Goal: Task Accomplishment & Management: Use online tool/utility

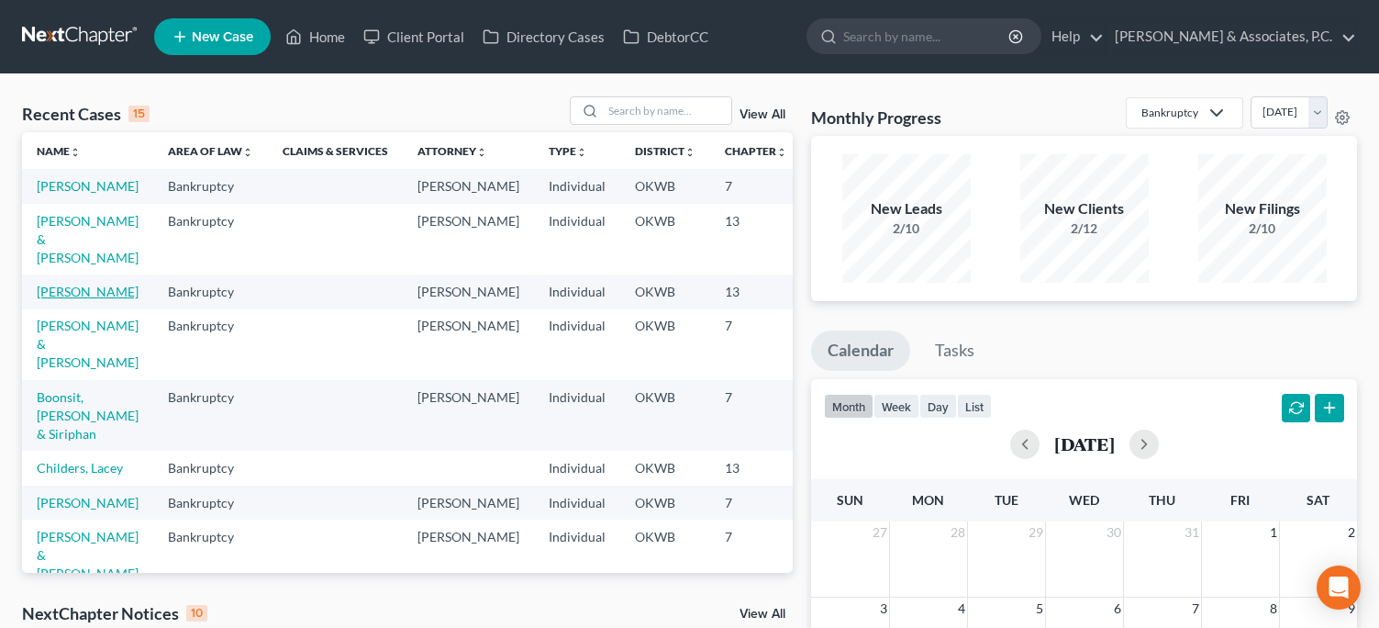
click at [56, 299] on link "[PERSON_NAME]" at bounding box center [88, 292] width 102 height 16
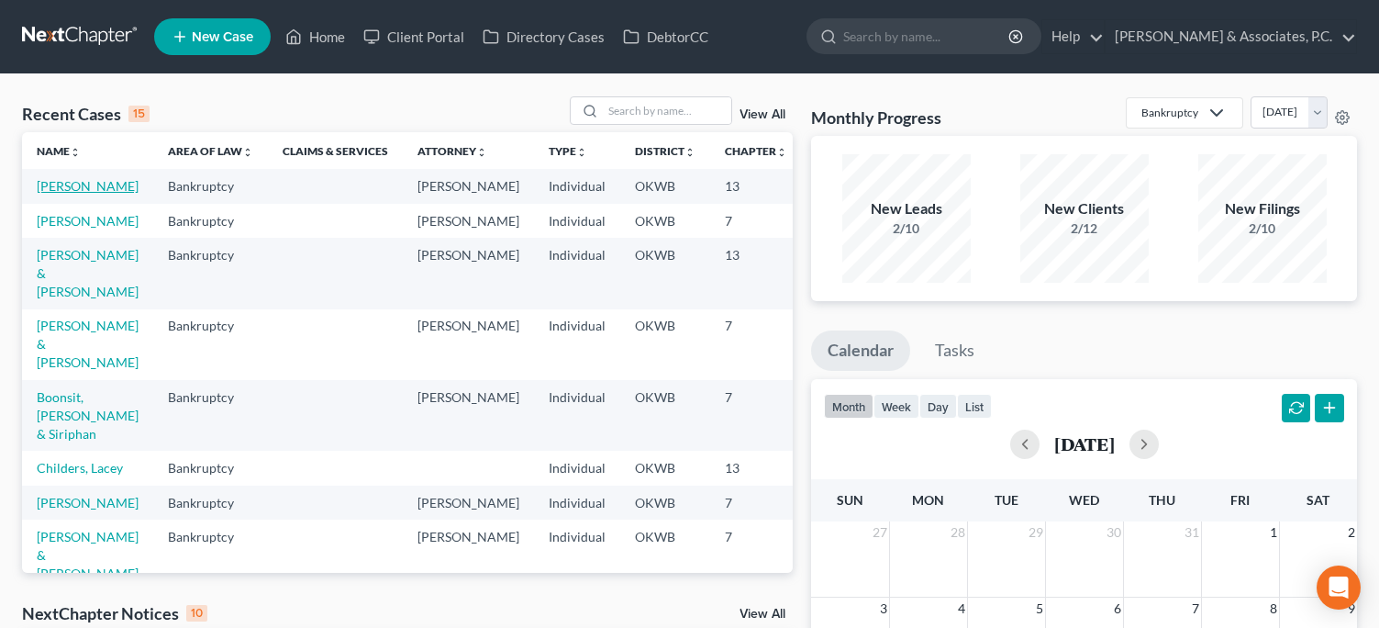
click at [61, 194] on link "[PERSON_NAME]" at bounding box center [88, 186] width 102 height 16
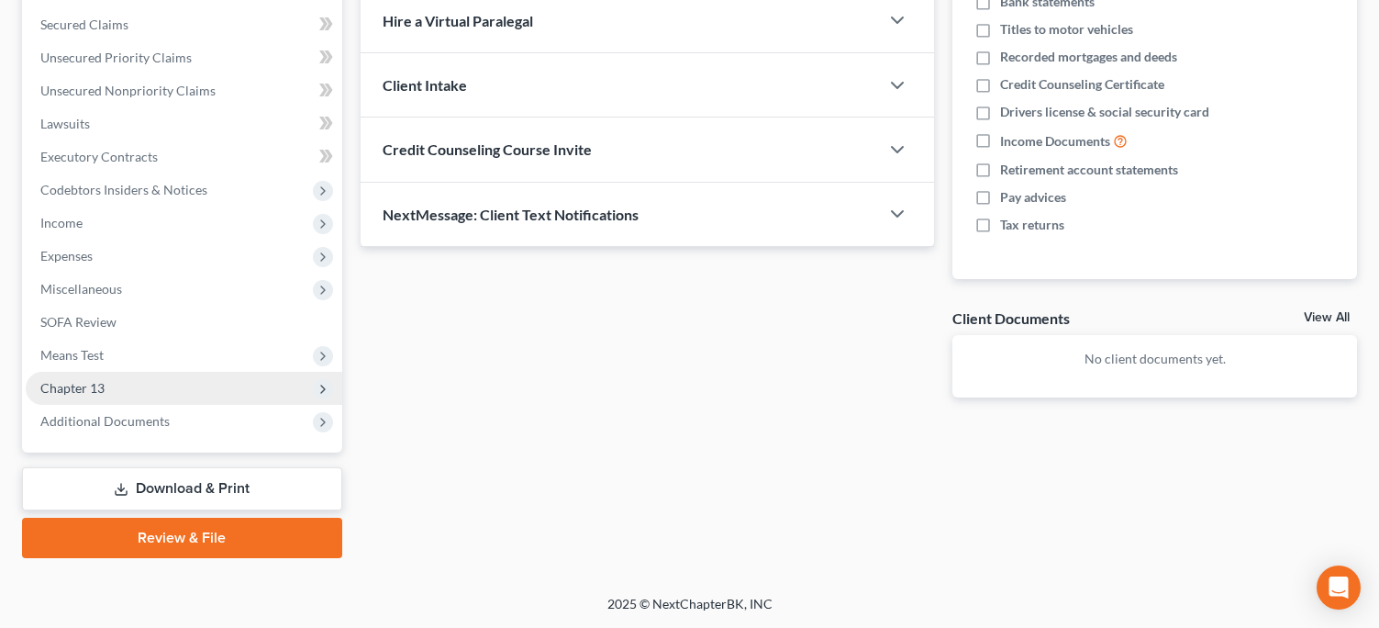
scroll to position [381, 0]
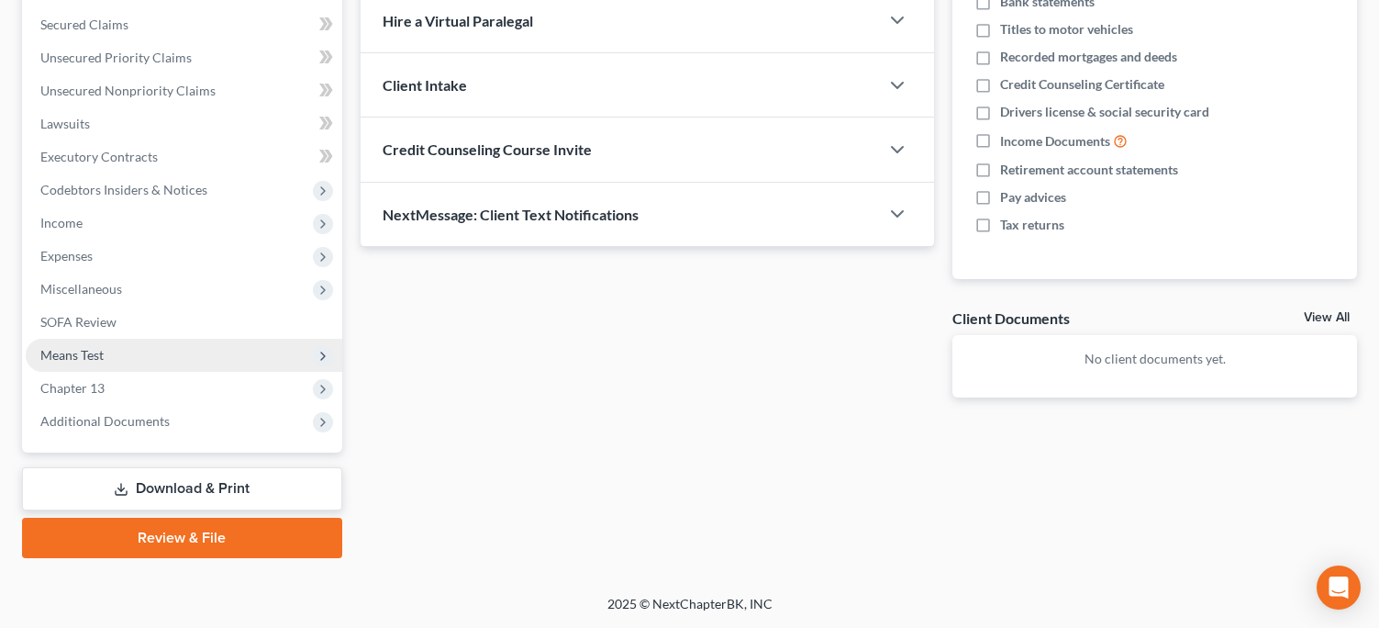
click at [194, 355] on span "Means Test" at bounding box center [184, 355] width 317 height 33
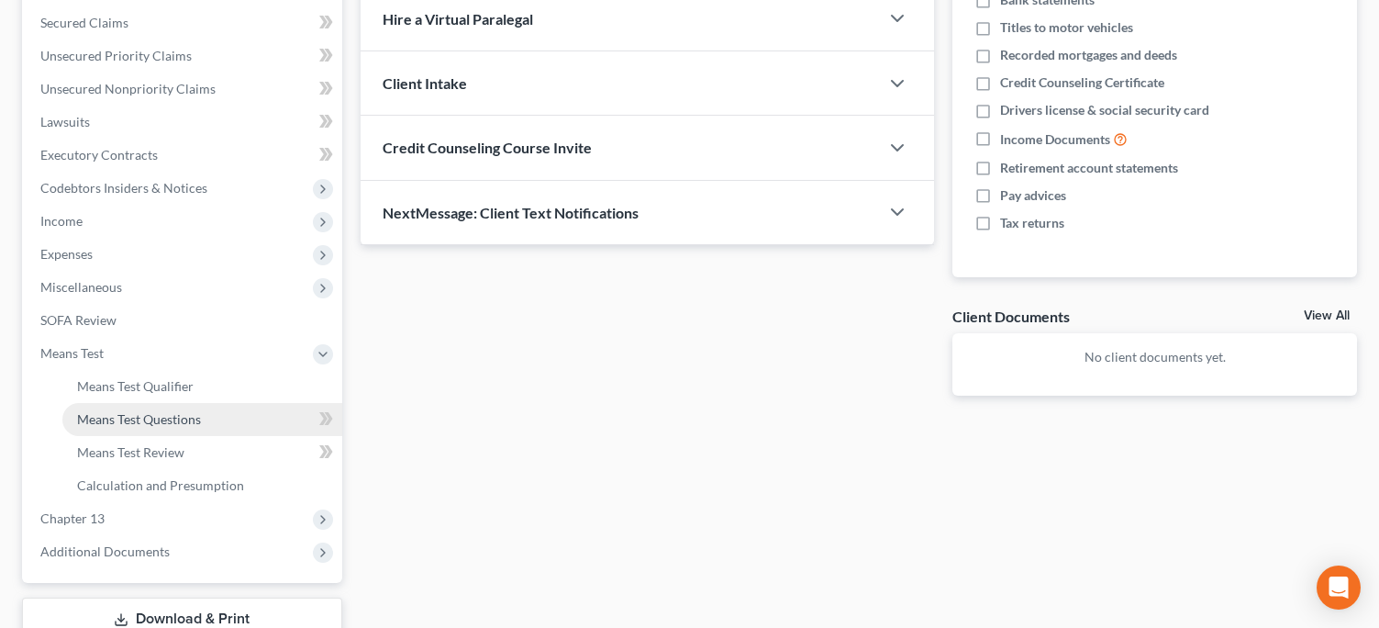
scroll to position [383, 1]
click at [196, 423] on span "Means Test Questions" at bounding box center [139, 419] width 124 height 16
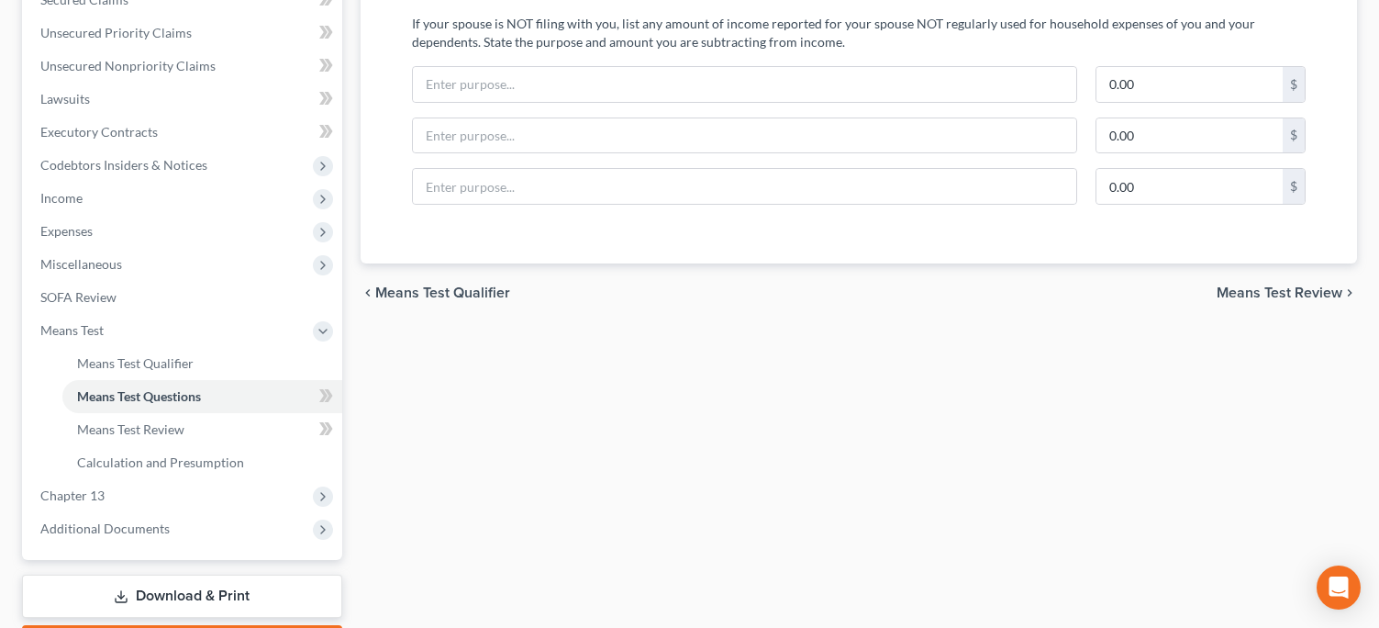
scroll to position [453, 0]
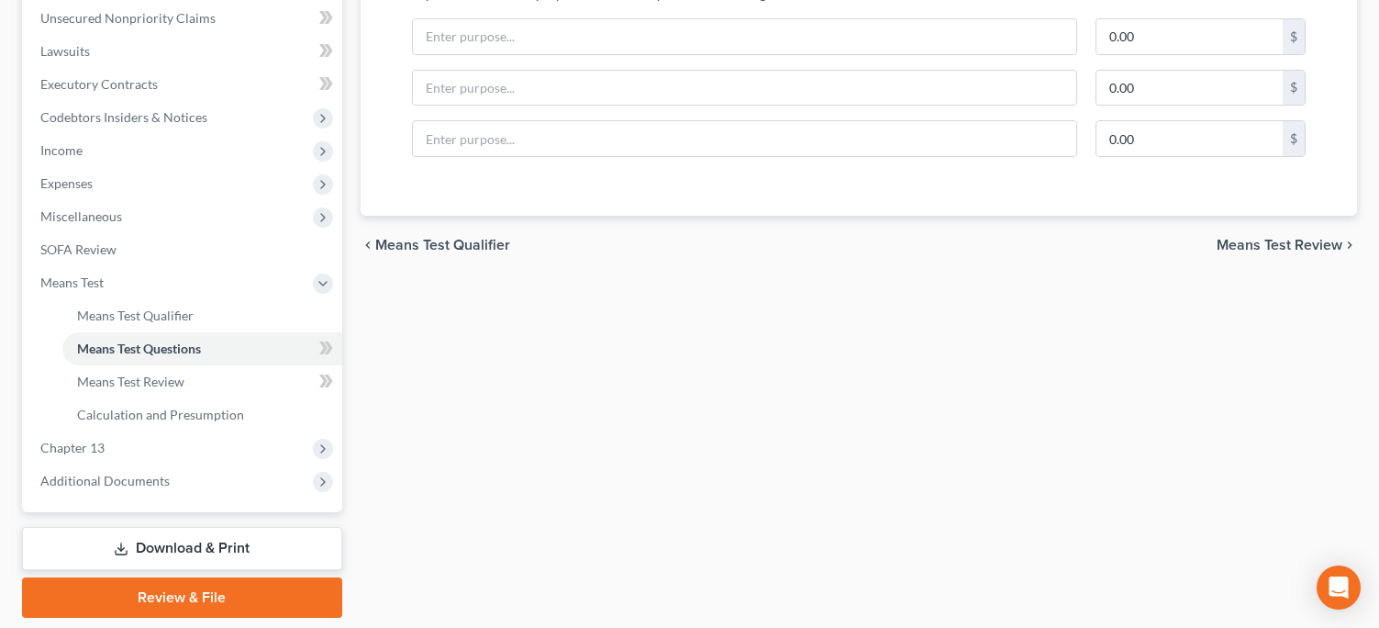
drag, startPoint x: 297, startPoint y: 319, endPoint x: 356, endPoint y: 329, distance: 59.6
click at [298, 320] on link "Means Test Qualifier" at bounding box center [202, 315] width 280 height 33
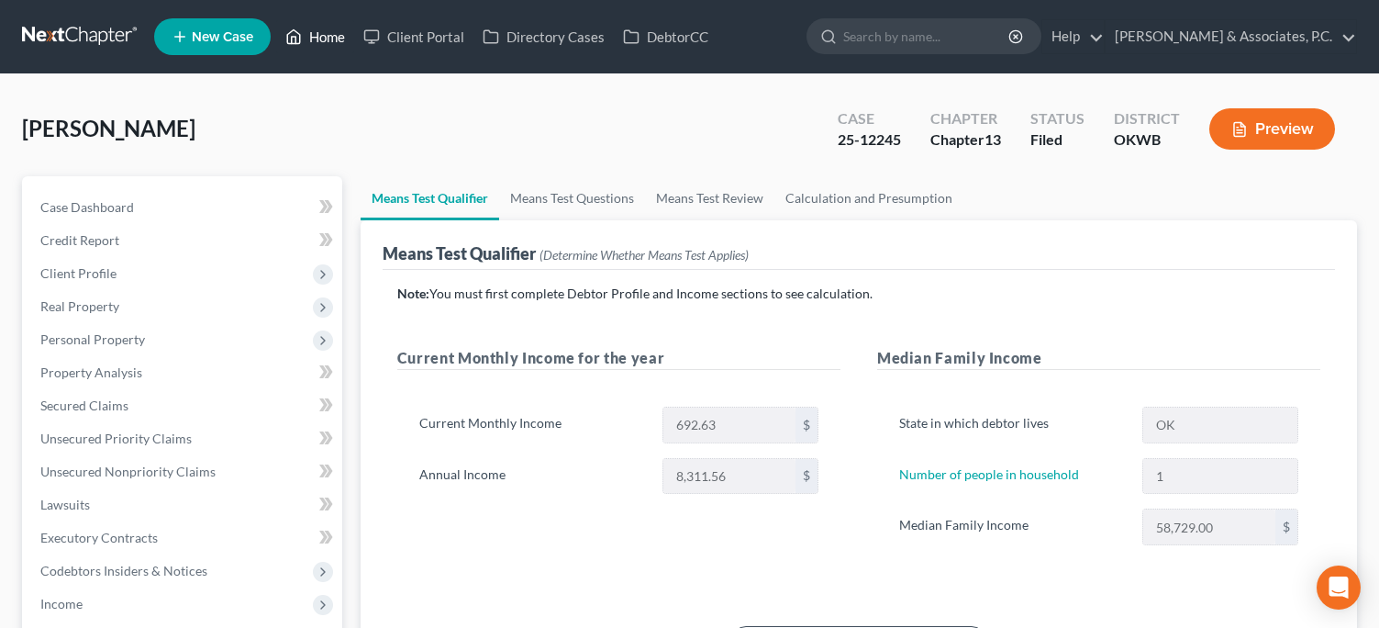
click at [328, 37] on link "Home" at bounding box center [315, 36] width 78 height 33
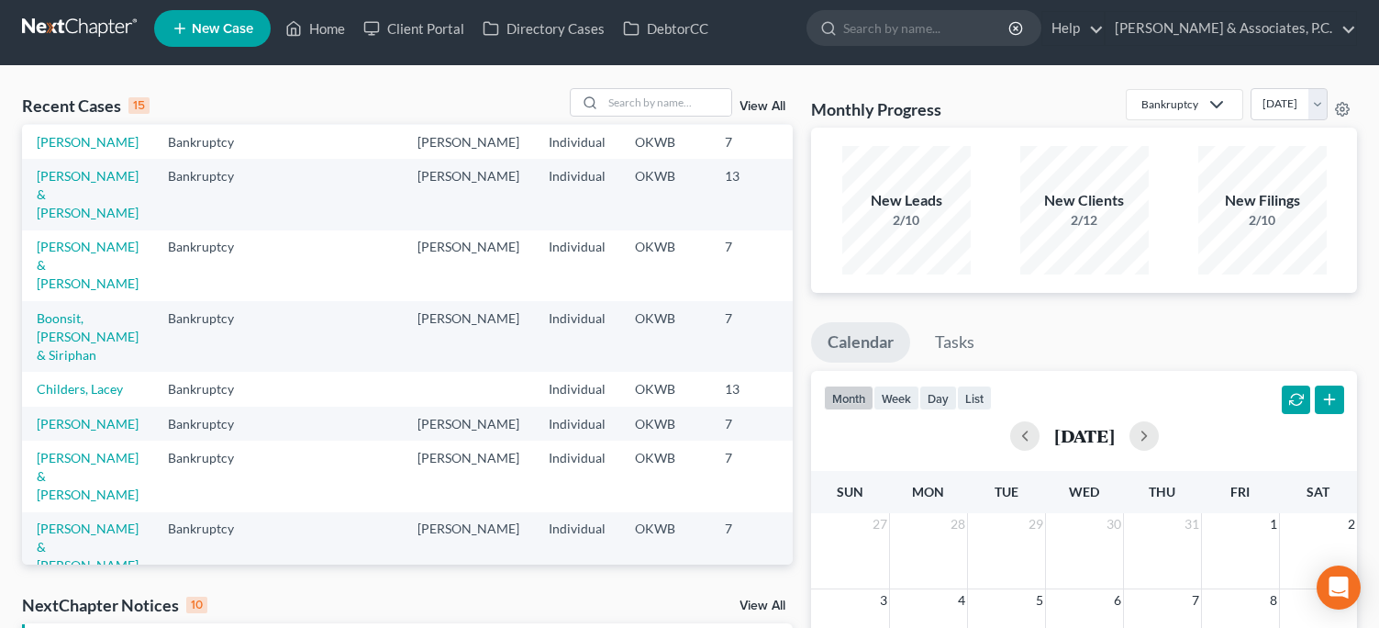
scroll to position [59, 0]
